Goal: Communication & Community: Answer question/provide support

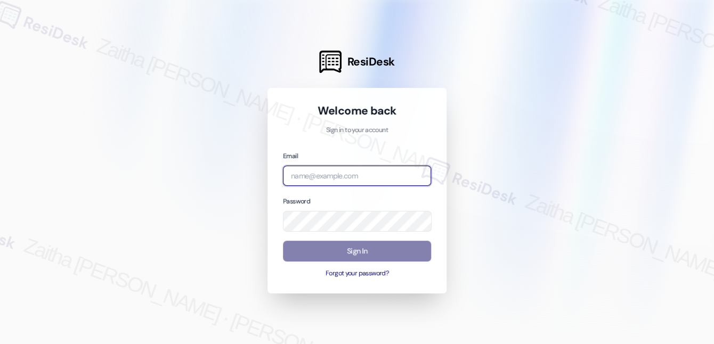
click at [344, 169] on input "email" at bounding box center [357, 176] width 148 height 21
type input "[EMAIL_ADDRESS][PERSON_NAME][DOMAIN_NAME]"
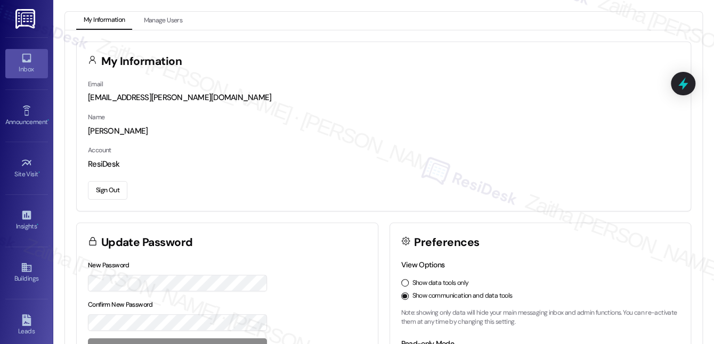
click at [24, 74] on div "Inbox" at bounding box center [26, 69] width 53 height 11
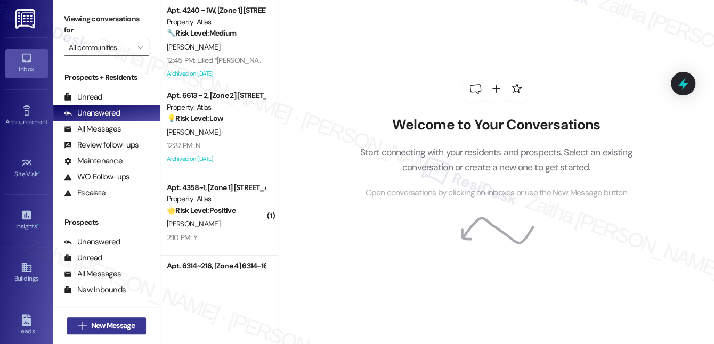
click at [112, 331] on button " New Message" at bounding box center [106, 325] width 79 height 17
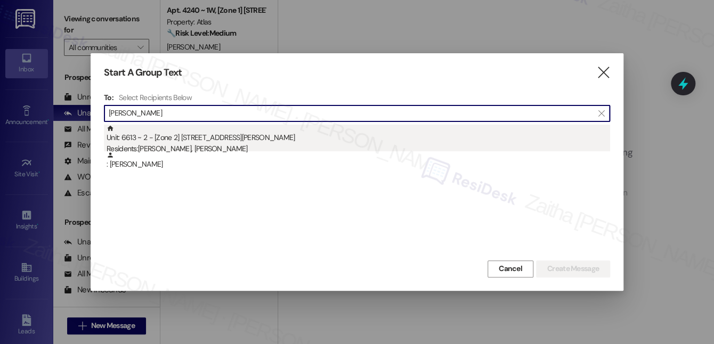
type input "[PERSON_NAME]"
click at [156, 143] on div "Unit: 6613 ~ 2 - [Zone 2] [STREET_ADDRESS][PERSON_NAME] Residents: [PERSON_NAME…" at bounding box center [358, 140] width 503 height 30
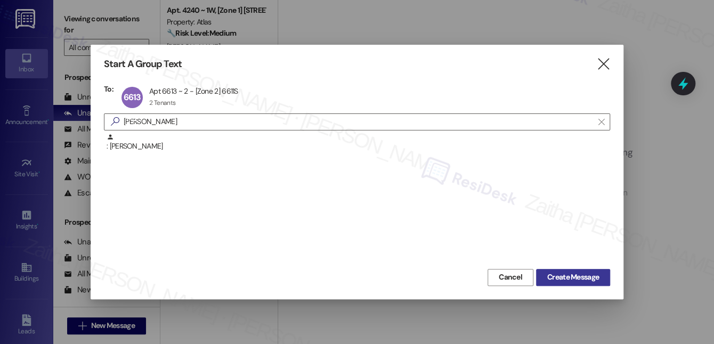
click at [585, 274] on span "Create Message" at bounding box center [573, 277] width 52 height 11
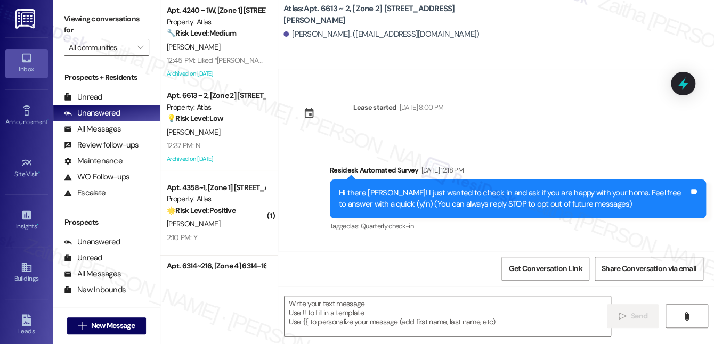
type textarea "Fetching suggested responses. Please feel free to read through the conversation…"
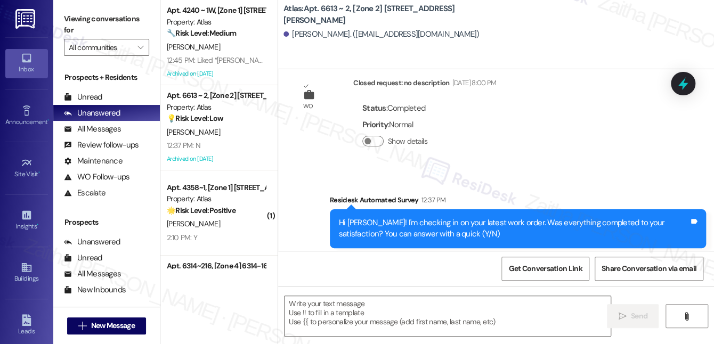
scroll to position [952, 0]
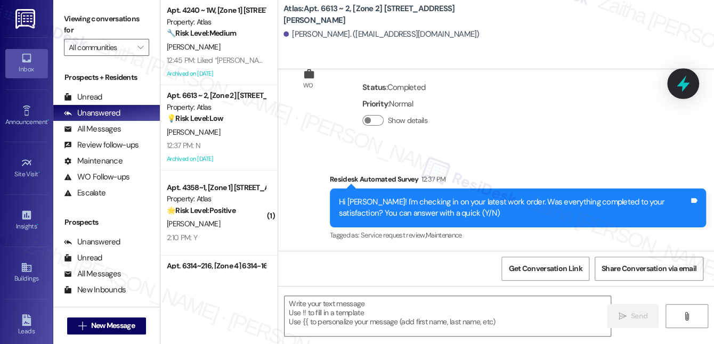
click at [680, 87] on icon at bounding box center [683, 84] width 18 height 18
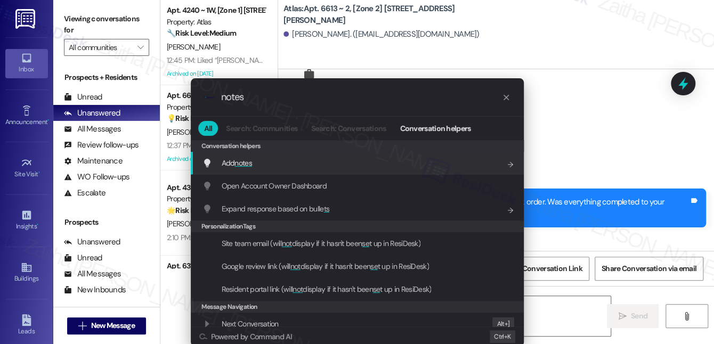
type input "notes"
click at [264, 162] on div "Add notes Add shortcut" at bounding box center [358, 163] width 312 height 12
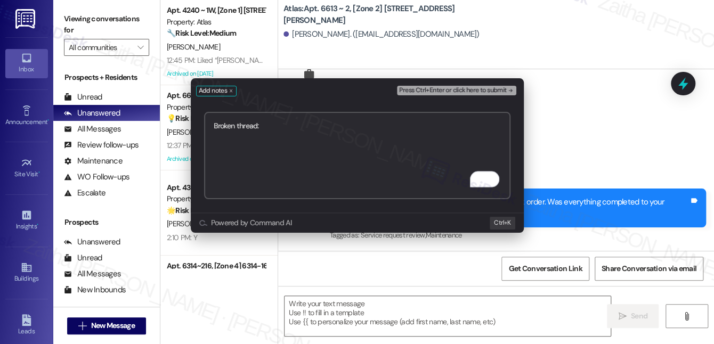
paste textarea "[URL][DOMAIN_NAME]"
type textarea "Broken thread: [URL][DOMAIN_NAME]"
click at [444, 89] on span "Press Ctrl+Enter or click here to submit" at bounding box center [452, 90] width 107 height 7
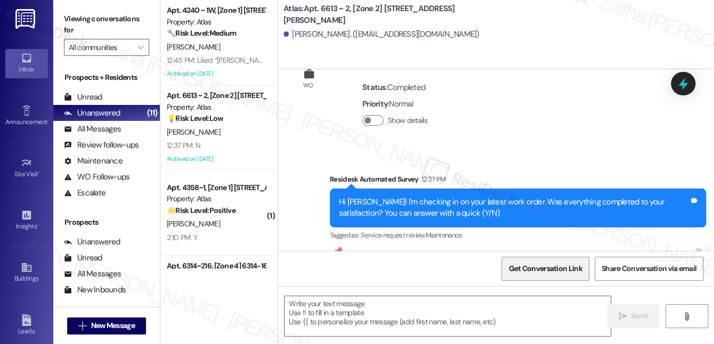
click at [535, 274] on span "Get Conversation Link" at bounding box center [545, 268] width 74 height 11
